Goal: Task Accomplishment & Management: Use online tool/utility

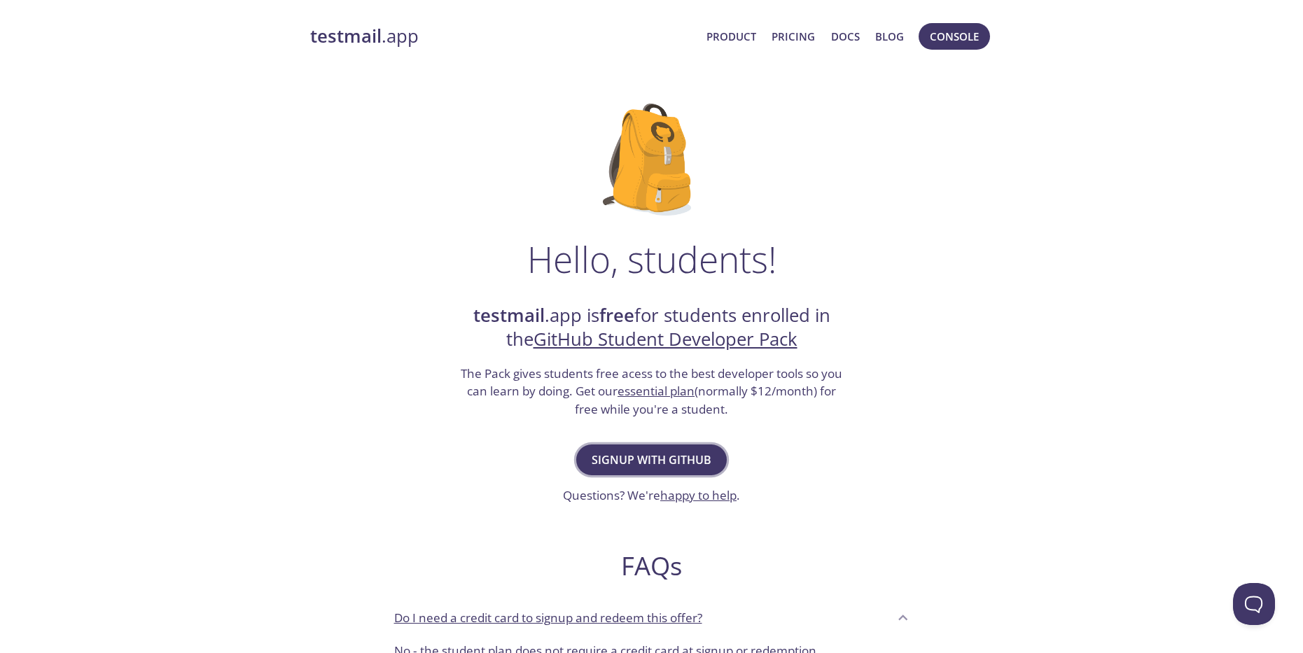
click at [692, 454] on span "Signup with GitHub" at bounding box center [652, 460] width 120 height 20
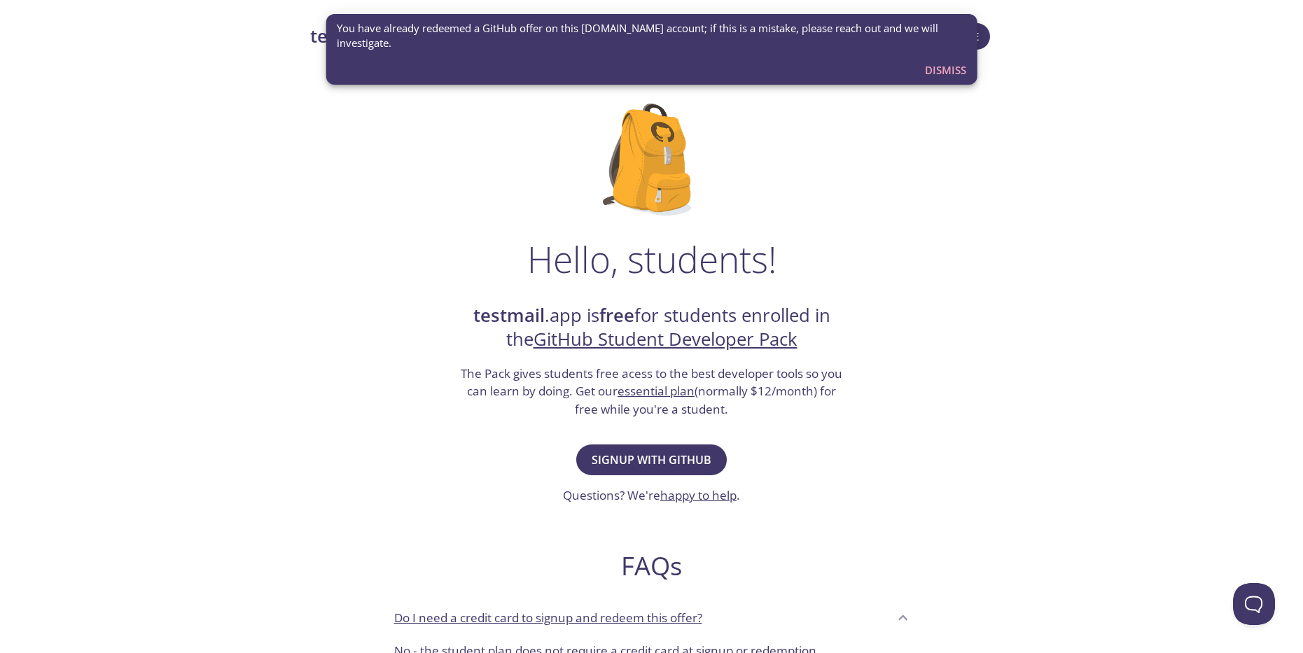
click at [1058, 141] on div "testmail .app Product Pricing Docs Blog Console Hello, students! testmail .app …" at bounding box center [651, 622] width 1303 height 1217
click at [964, 71] on span "Dismiss" at bounding box center [945, 70] width 41 height 18
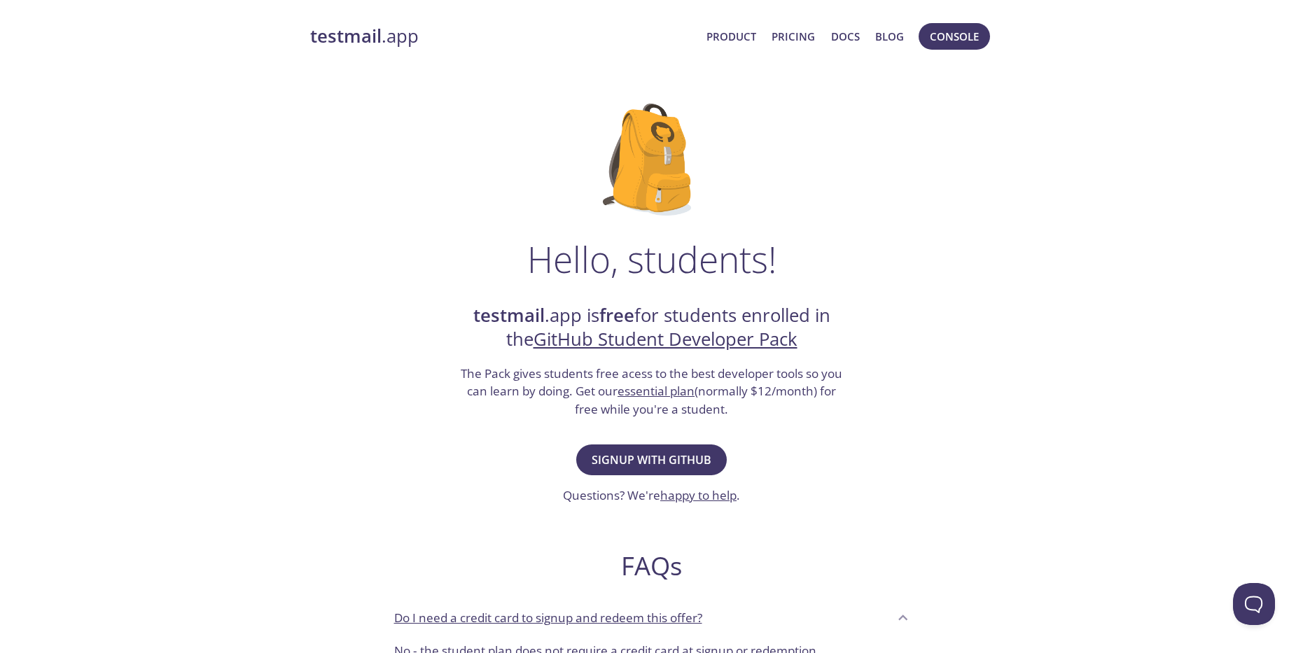
drag, startPoint x: 968, startPoint y: 43, endPoint x: 892, endPoint y: 98, distance: 94.2
click at [1010, 136] on div "testmail .app Product Pricing Docs Blog Console Hello, students! testmail .app …" at bounding box center [651, 622] width 1303 height 1217
click at [390, 44] on link "testmail .app" at bounding box center [503, 37] width 386 height 24
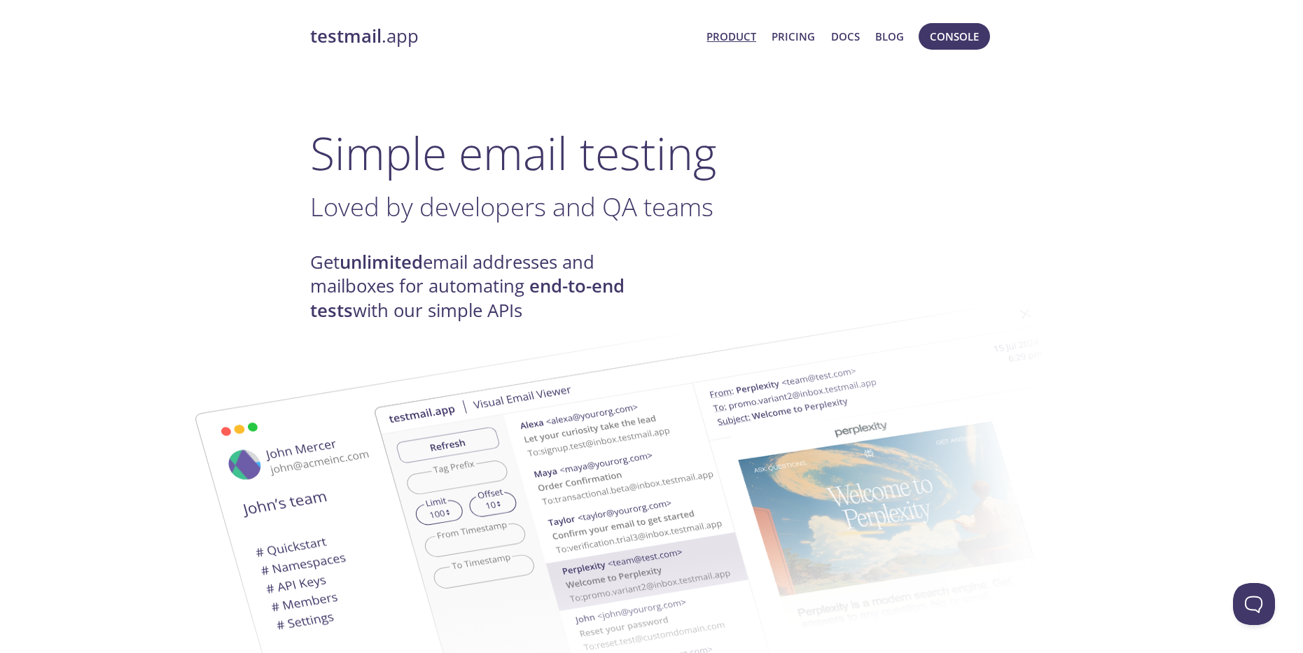
click at [954, 41] on span "Console" at bounding box center [954, 36] width 49 height 18
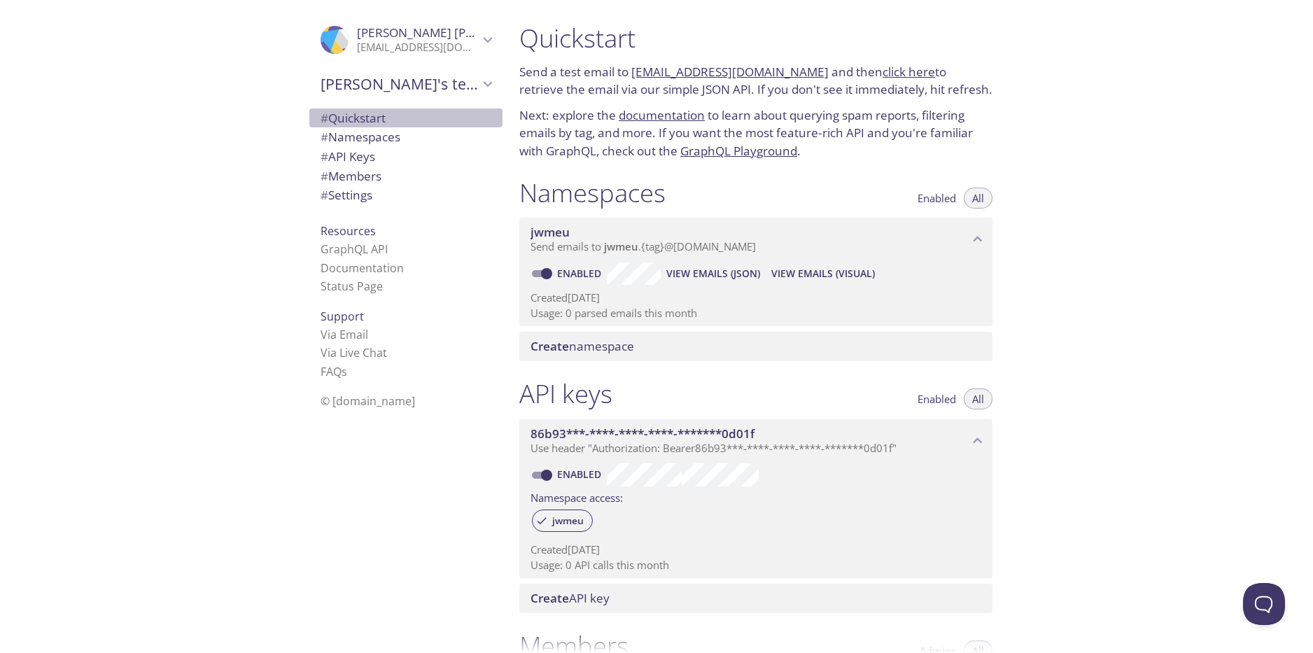
click at [363, 120] on span "# Quickstart" at bounding box center [353, 118] width 65 height 16
click at [717, 277] on span "View Emails (JSON)" at bounding box center [713, 273] width 94 height 17
click at [793, 277] on span "View Emails (Visual)" at bounding box center [823, 273] width 104 height 17
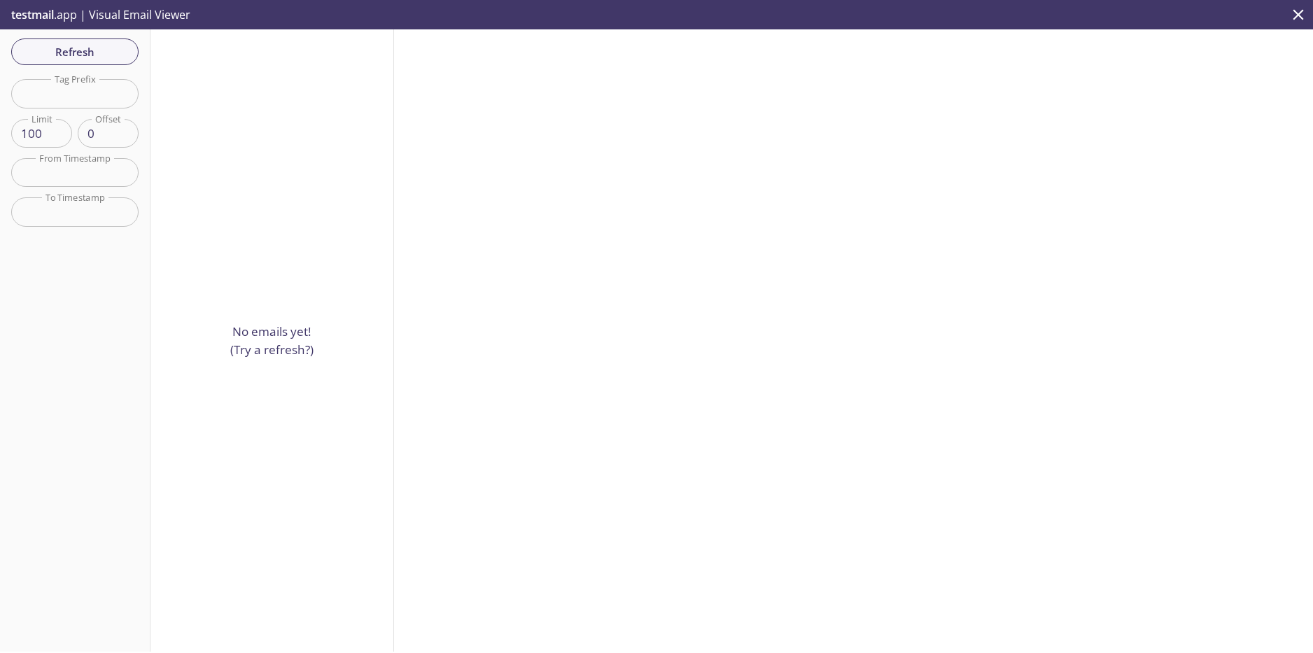
drag, startPoint x: 314, startPoint y: 326, endPoint x: 252, endPoint y: 316, distance: 63.2
click at [306, 326] on div "No emails yet! (Try a refresh?)" at bounding box center [273, 340] width 244 height 622
click at [245, 315] on div "No emails yet! (Try a refresh?)" at bounding box center [273, 340] width 244 height 622
click at [90, 53] on span "Refresh" at bounding box center [74, 52] width 105 height 18
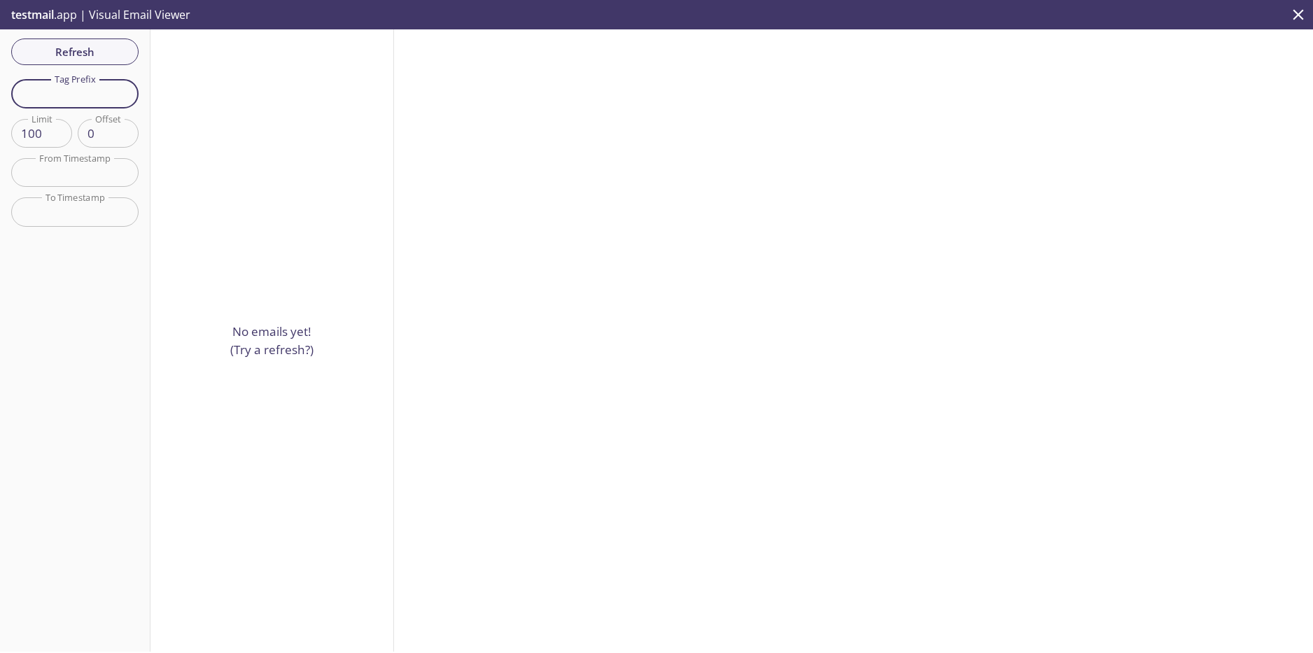
click at [95, 86] on input "text" at bounding box center [74, 93] width 127 height 29
type input "hola"
click at [84, 53] on span "Refresh" at bounding box center [74, 52] width 105 height 18
click at [87, 174] on input "text" at bounding box center [74, 172] width 127 height 29
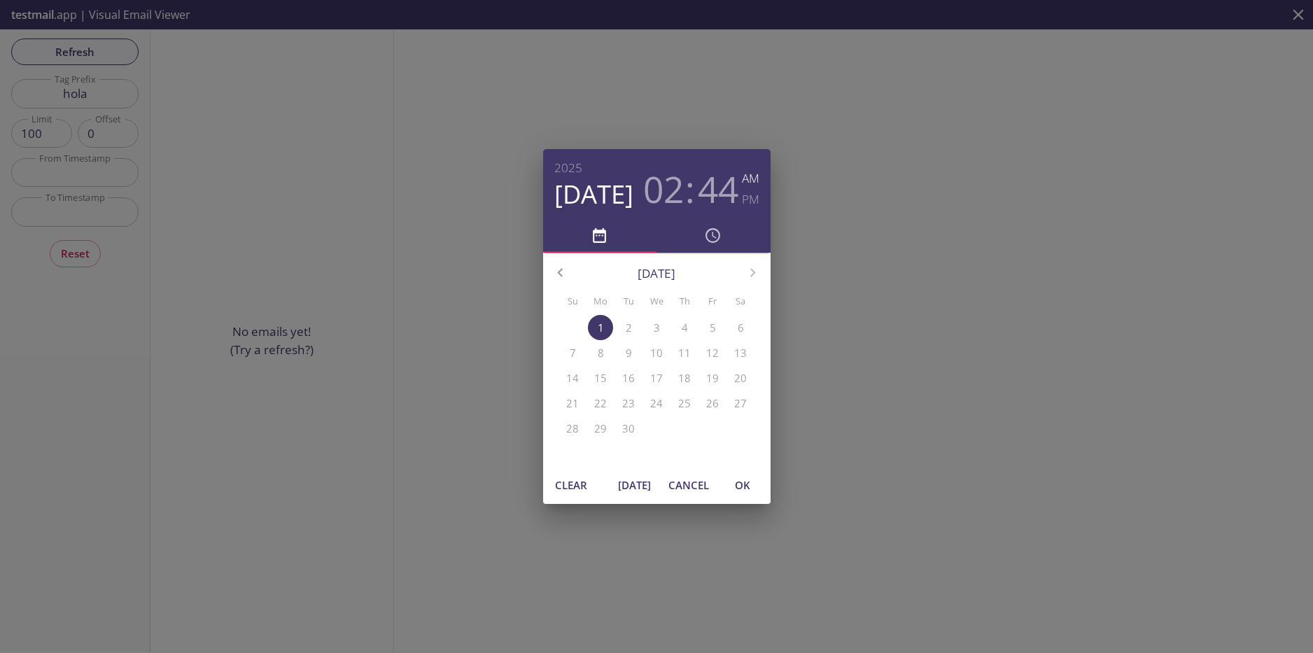
click at [323, 239] on div "2025 Sep 1 02 : 44 AM PM September 2025 Su Mo Tu We Th Fr Sa 31 1 2 3 4 5 6 7 8…" at bounding box center [656, 326] width 1313 height 653
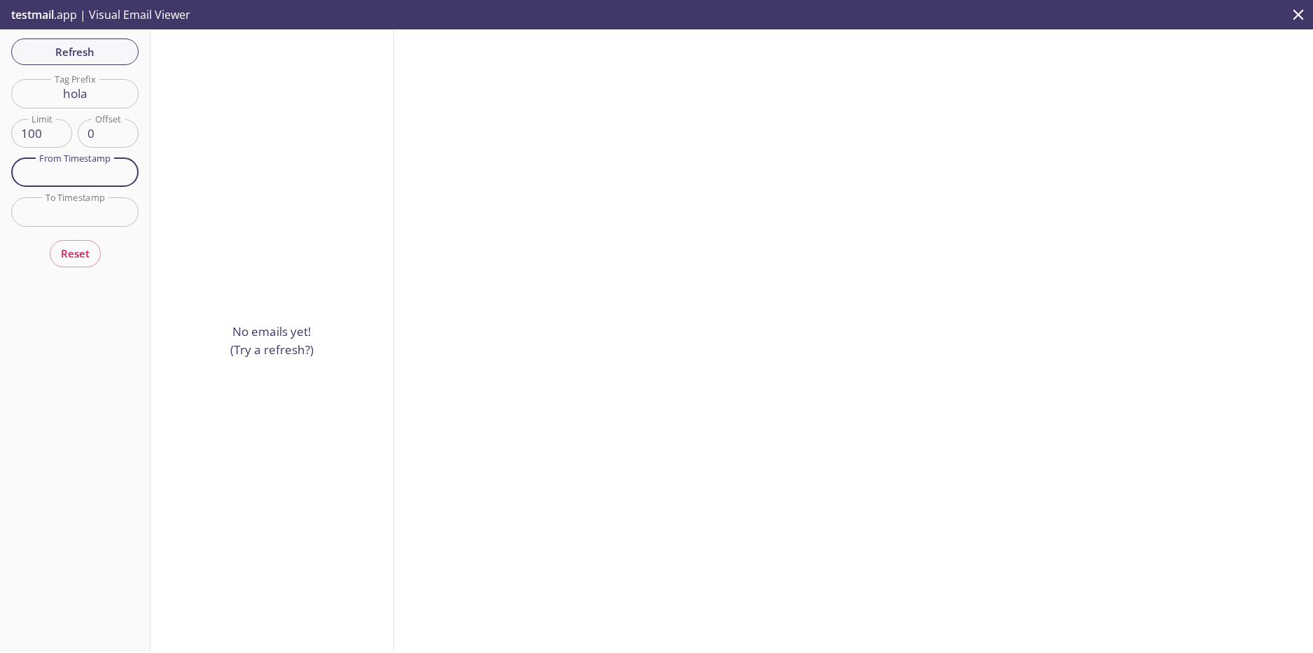
click at [75, 254] on span "Reset" at bounding box center [75, 253] width 29 height 18
click at [1290, 15] on icon "close" at bounding box center [1299, 15] width 18 height 18
